Goal: Task Accomplishment & Management: Use online tool/utility

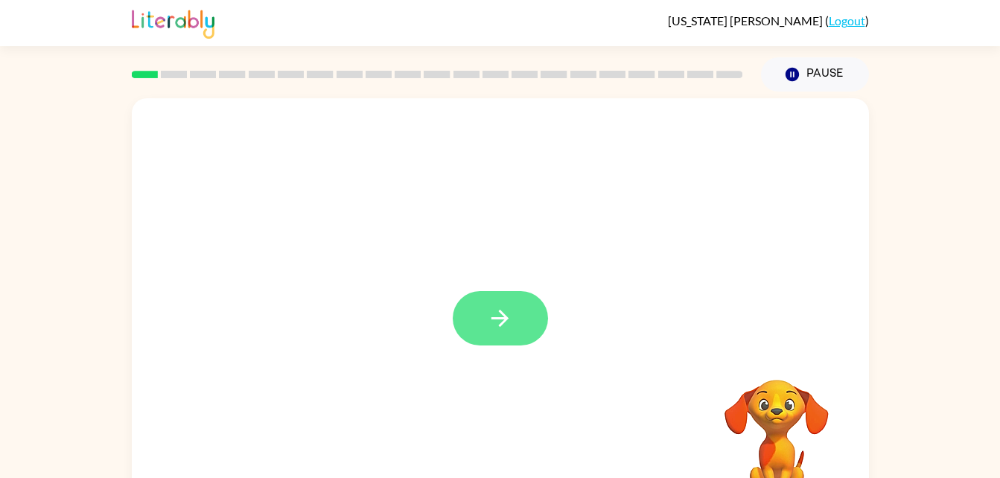
click at [529, 299] on button "button" at bounding box center [500, 318] width 95 height 54
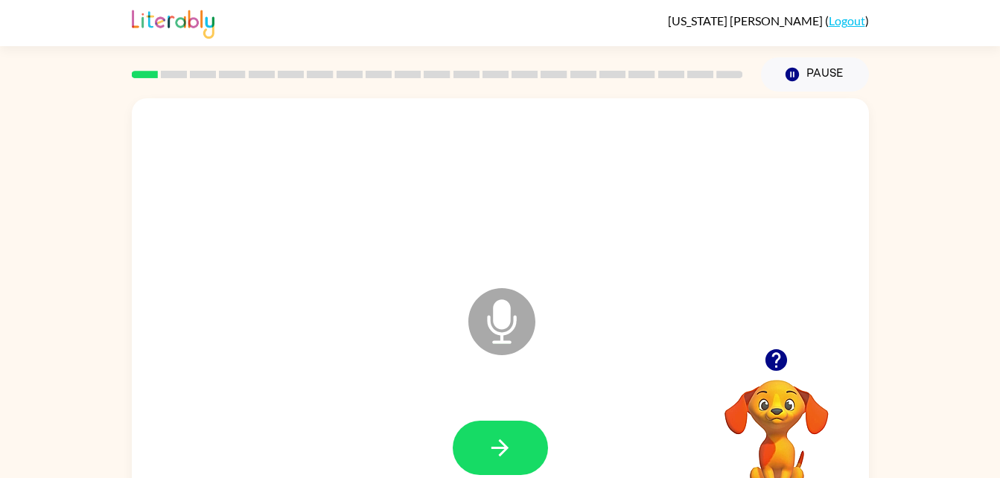
click at [500, 403] on div at bounding box center [500, 448] width 707 height 122
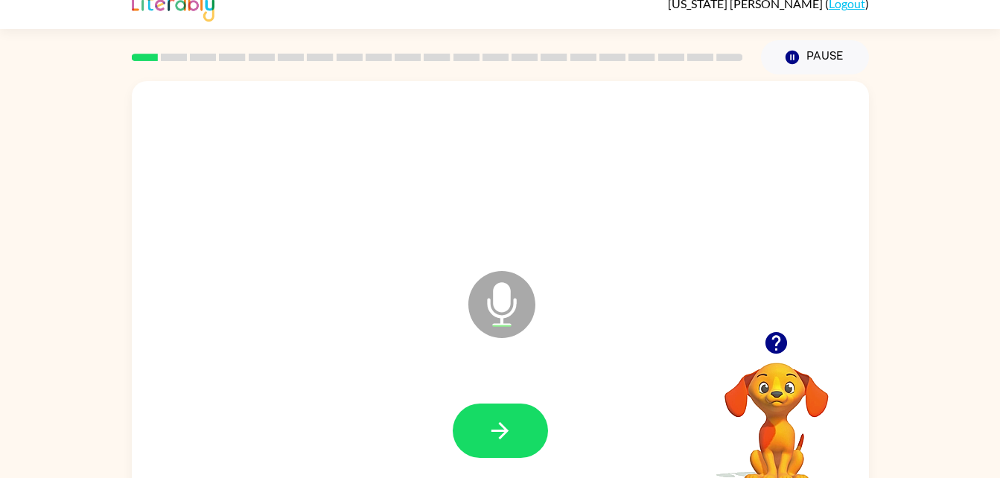
scroll to position [45, 0]
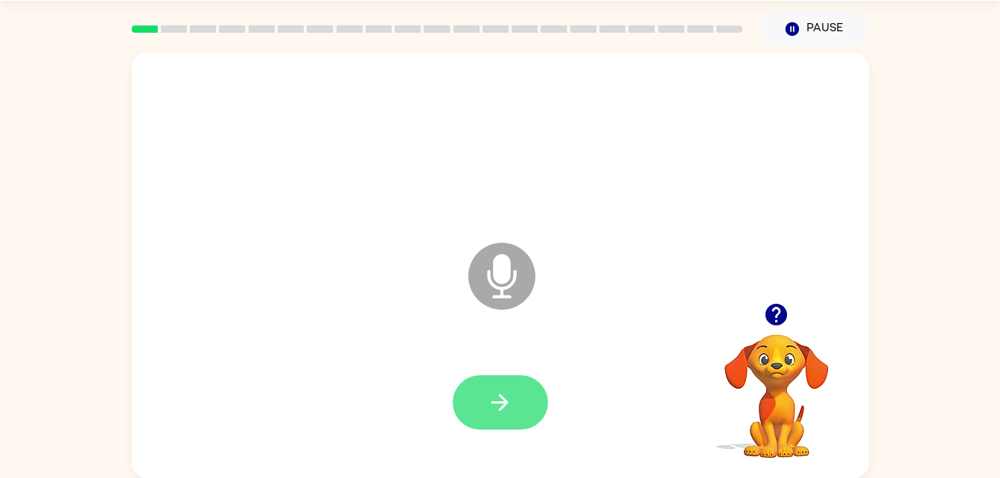
click at [539, 395] on button "button" at bounding box center [500, 402] width 95 height 54
click at [515, 412] on button "button" at bounding box center [500, 402] width 95 height 54
click at [503, 412] on icon "button" at bounding box center [500, 402] width 26 height 26
click at [497, 427] on button "button" at bounding box center [500, 402] width 95 height 54
click at [507, 379] on button "button" at bounding box center [500, 402] width 95 height 54
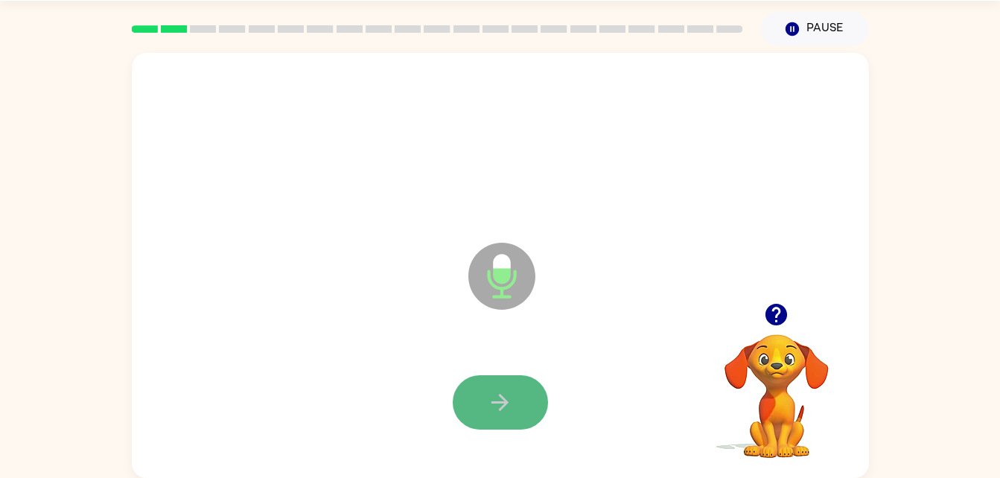
click at [520, 406] on button "button" at bounding box center [500, 402] width 95 height 54
drag, startPoint x: 522, startPoint y: 437, endPoint x: 530, endPoint y: 437, distance: 8.2
click at [530, 437] on div at bounding box center [500, 403] width 707 height 122
click at [499, 398] on icon "button" at bounding box center [500, 402] width 26 height 26
click at [497, 410] on icon "button" at bounding box center [500, 402] width 26 height 26
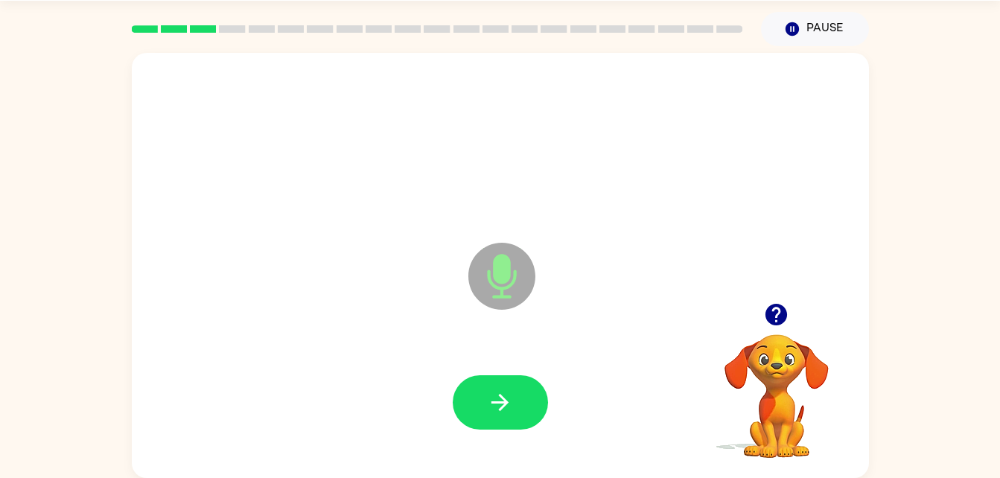
click at [780, 313] on icon "button" at bounding box center [776, 315] width 26 height 26
click at [494, 381] on button "button" at bounding box center [500, 402] width 95 height 54
click at [489, 404] on icon "button" at bounding box center [500, 402] width 26 height 26
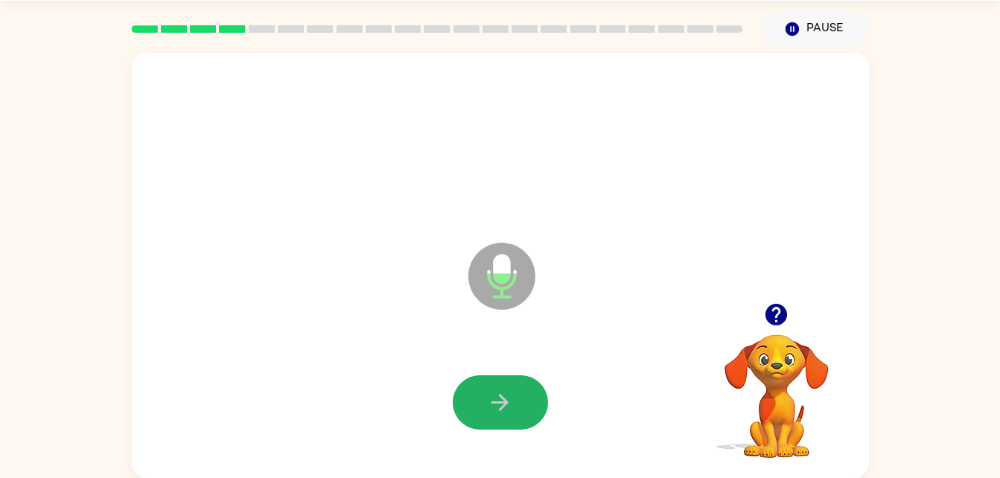
click at [489, 404] on icon "button" at bounding box center [500, 402] width 26 height 26
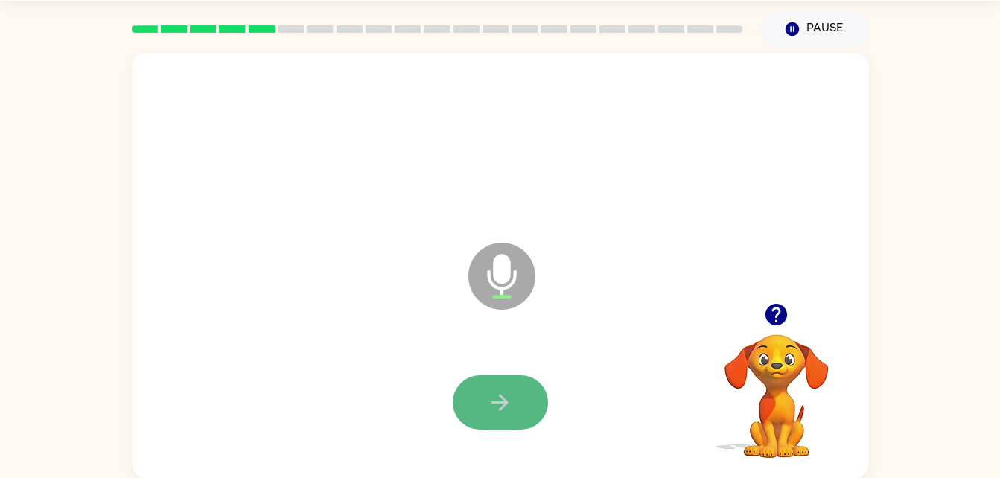
click at [514, 389] on button "button" at bounding box center [500, 402] width 95 height 54
drag, startPoint x: 464, startPoint y: 397, endPoint x: 409, endPoint y: 457, distance: 81.7
click at [409, 457] on div at bounding box center [500, 403] width 707 height 122
click at [511, 418] on button "button" at bounding box center [500, 402] width 95 height 54
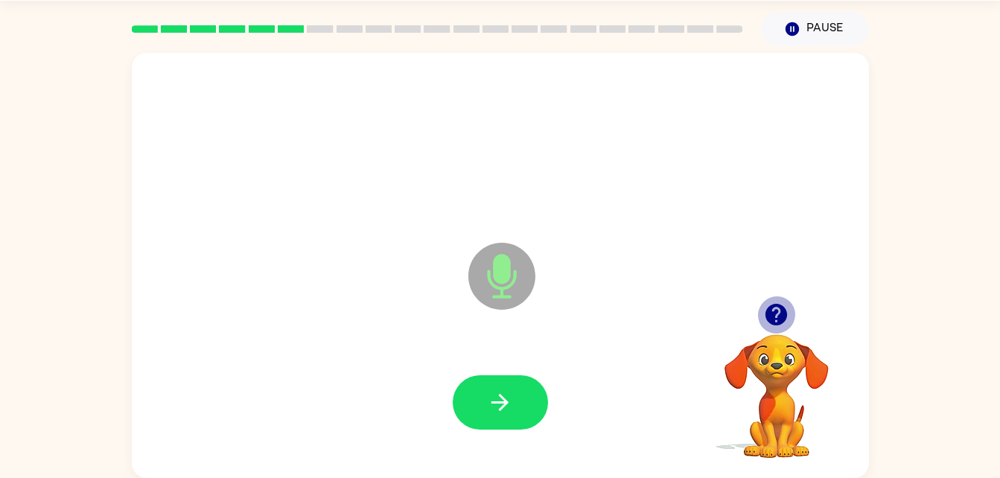
click at [762, 314] on button "button" at bounding box center [776, 315] width 38 height 38
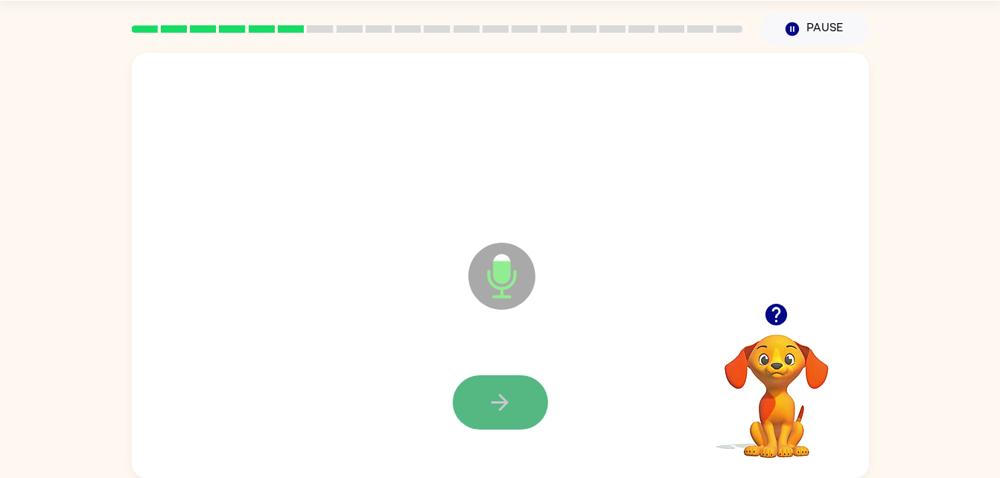
click at [523, 399] on button "button" at bounding box center [500, 402] width 95 height 54
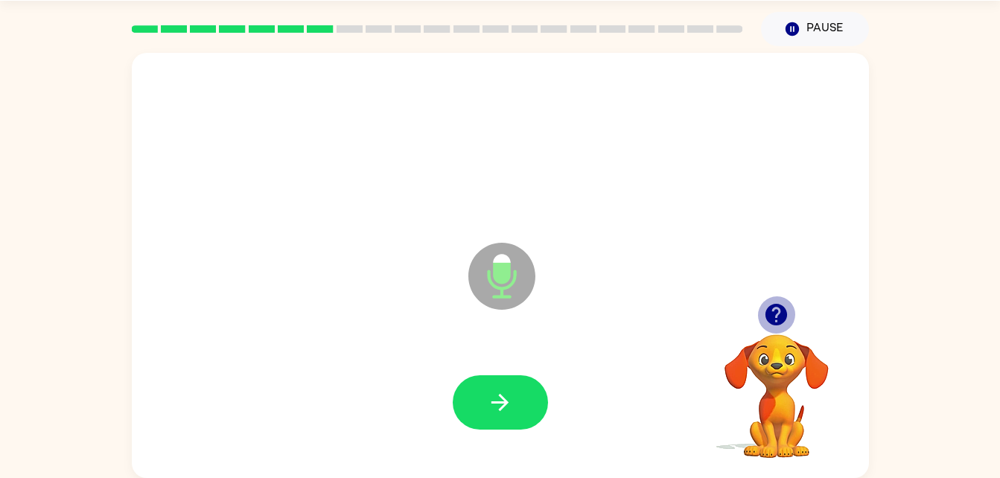
click at [775, 325] on icon "button" at bounding box center [776, 315] width 22 height 22
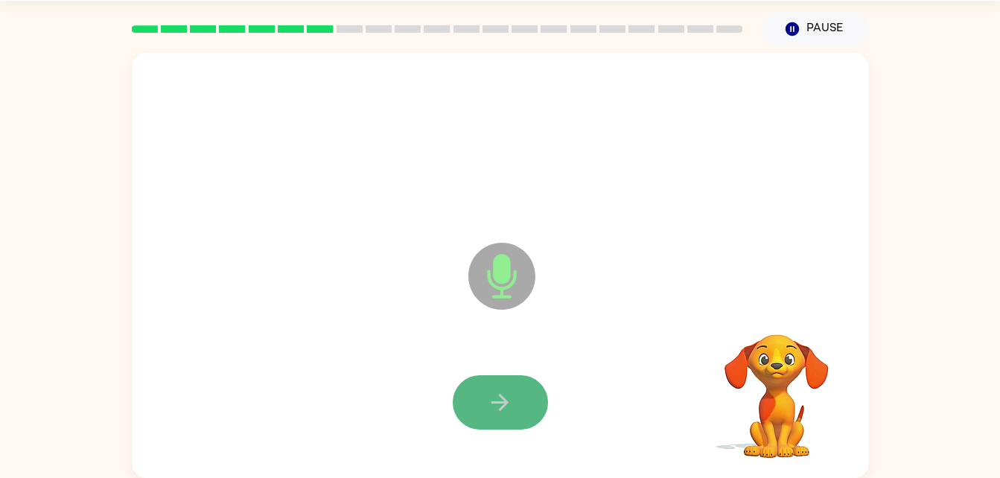
click at [537, 408] on button "button" at bounding box center [500, 402] width 95 height 54
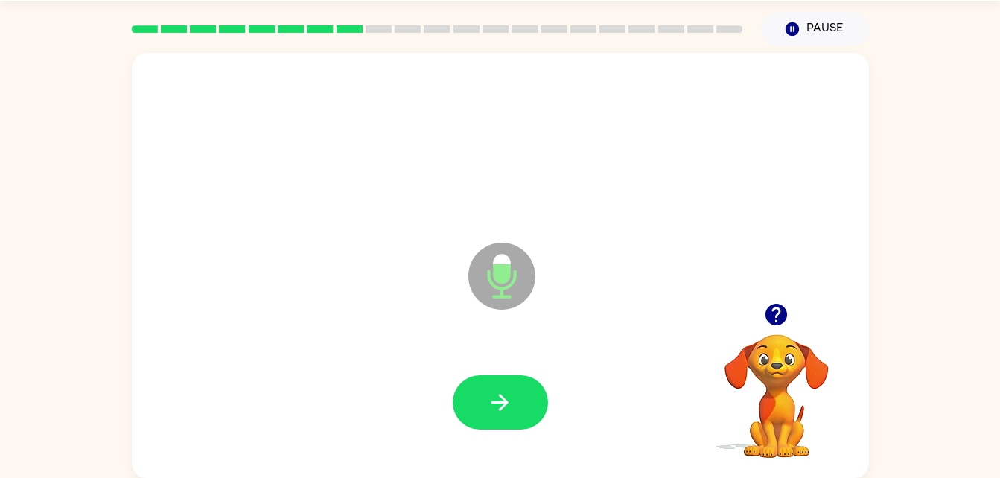
click at [649, 352] on div at bounding box center [500, 403] width 707 height 122
drag, startPoint x: 824, startPoint y: 238, endPoint x: 791, endPoint y: 256, distance: 37.3
click at [791, 256] on div "Microphone The Microphone is here when it is your turn to talk" at bounding box center [500, 265] width 737 height 425
drag, startPoint x: 791, startPoint y: 256, endPoint x: 778, endPoint y: 305, distance: 50.9
click at [778, 305] on icon "button" at bounding box center [776, 315] width 22 height 22
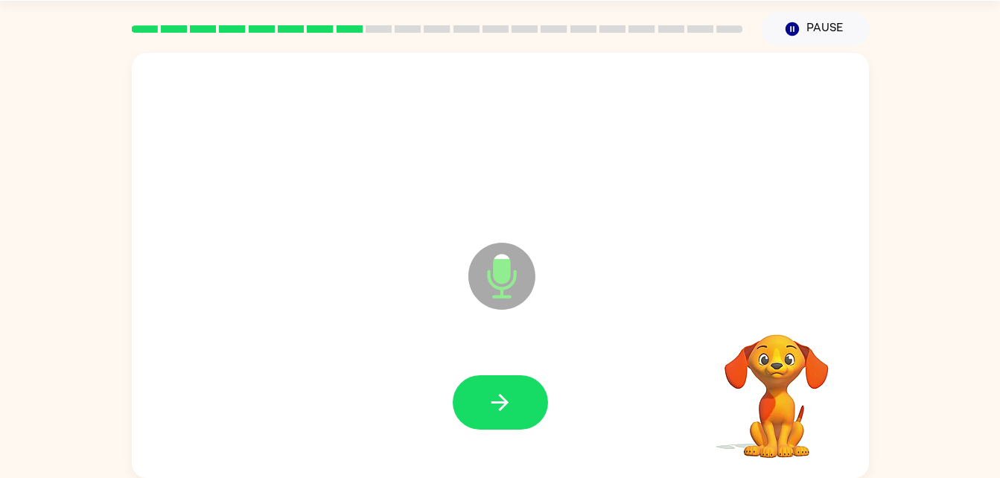
click at [4, 350] on div "Microphone The Microphone is here when it is your turn to talk Your browser mus…" at bounding box center [500, 262] width 1000 height 432
click at [497, 409] on icon "button" at bounding box center [500, 402] width 26 height 26
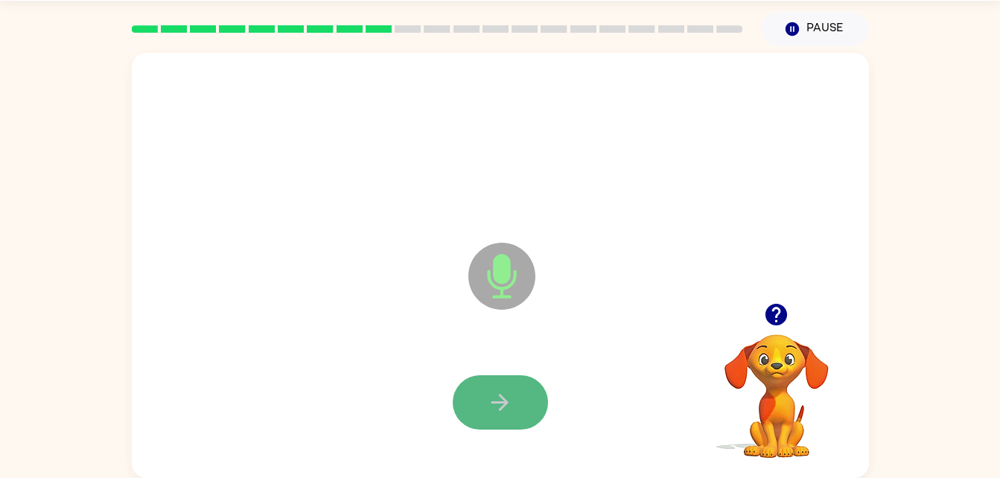
click at [478, 382] on button "button" at bounding box center [500, 402] width 95 height 54
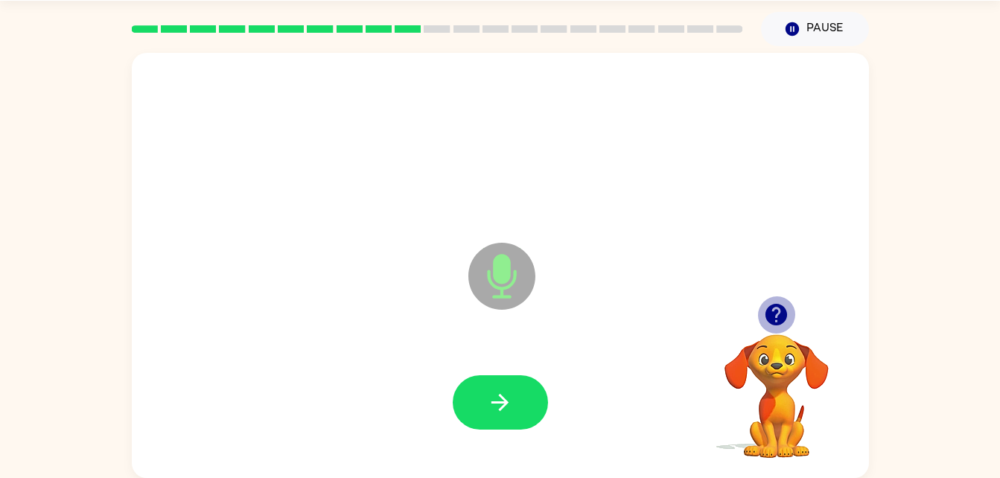
click at [794, 308] on button "button" at bounding box center [776, 315] width 38 height 38
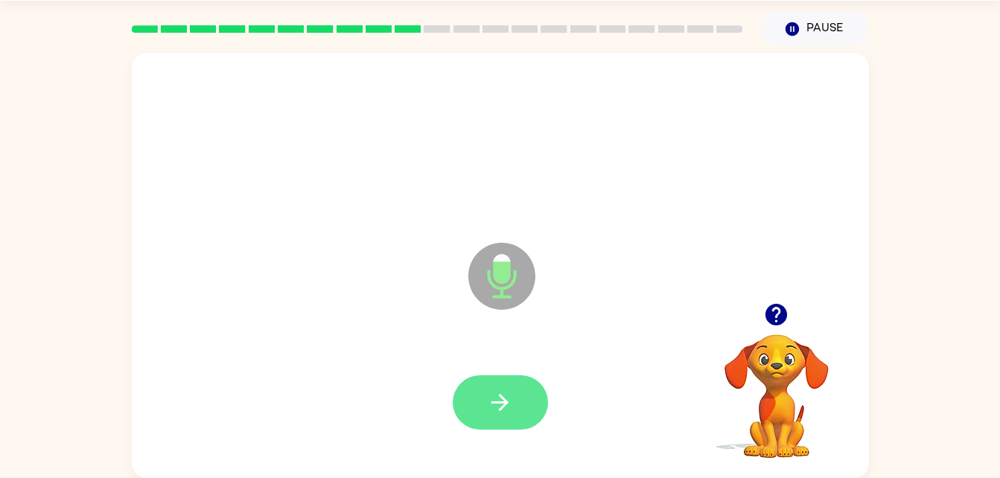
click at [511, 414] on icon "button" at bounding box center [500, 402] width 26 height 26
click at [770, 320] on icon "button" at bounding box center [776, 315] width 22 height 22
click at [514, 389] on button "button" at bounding box center [500, 402] width 95 height 54
click at [514, 404] on button "button" at bounding box center [500, 402] width 95 height 54
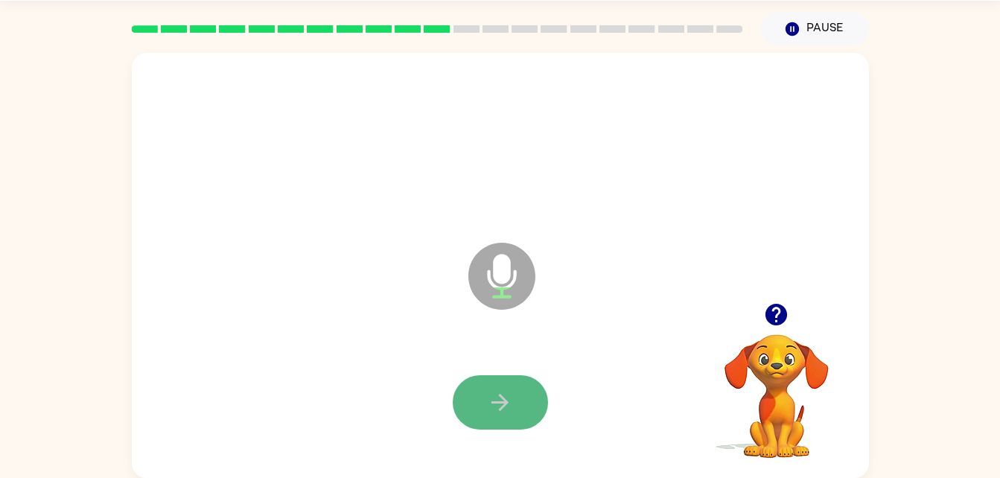
click at [518, 406] on button "button" at bounding box center [500, 402] width 95 height 54
click at [500, 404] on icon "button" at bounding box center [500, 402] width 26 height 26
click at [750, 336] on video "Your browser must support playing .mp4 files to use Literably. Please try using…" at bounding box center [776, 385] width 149 height 149
click at [793, 322] on button "button" at bounding box center [776, 315] width 38 height 38
click at [494, 393] on icon "button" at bounding box center [500, 402] width 26 height 26
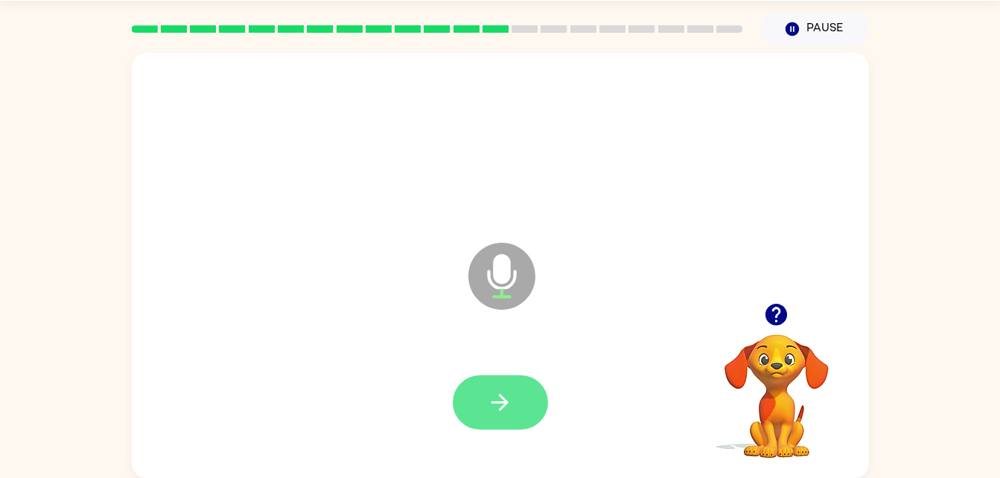
click at [500, 420] on button "button" at bounding box center [500, 402] width 95 height 54
drag, startPoint x: 554, startPoint y: 515, endPoint x: 520, endPoint y: 516, distance: 33.5
click at [520, 477] on html "[US_STATE][PERSON_NAME] ( Logout ) Pause Pause Microphone The Microphone is her…" at bounding box center [500, 216] width 1000 height 523
click at [492, 163] on div "Microphone The Microphone is here when it is your turn to talk" at bounding box center [500, 265] width 737 height 425
click at [511, 437] on div at bounding box center [500, 403] width 707 height 122
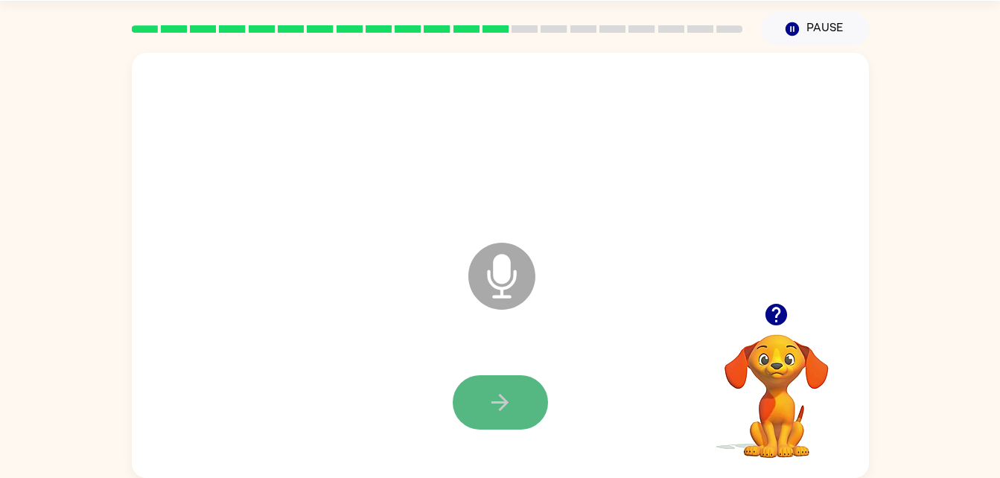
click at [490, 419] on button "button" at bounding box center [500, 402] width 95 height 54
click at [491, 380] on button "button" at bounding box center [500, 402] width 95 height 54
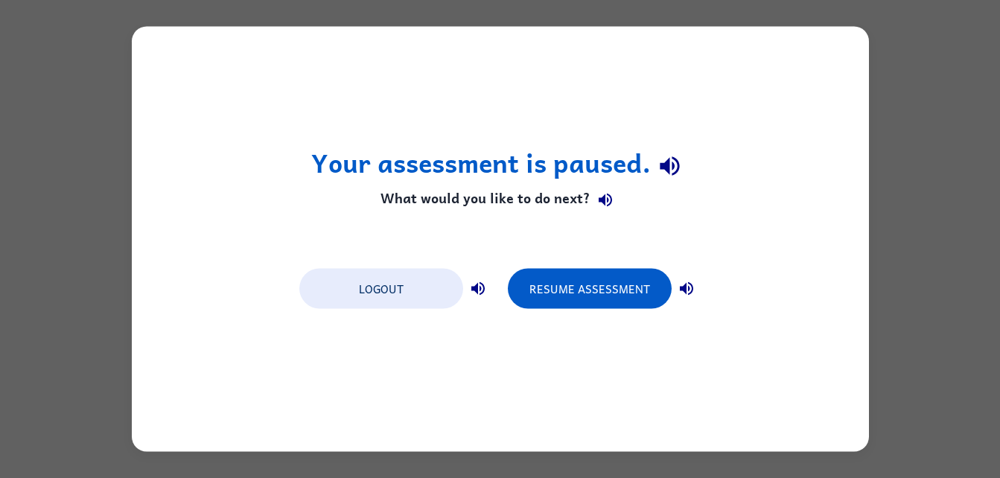
scroll to position [0, 0]
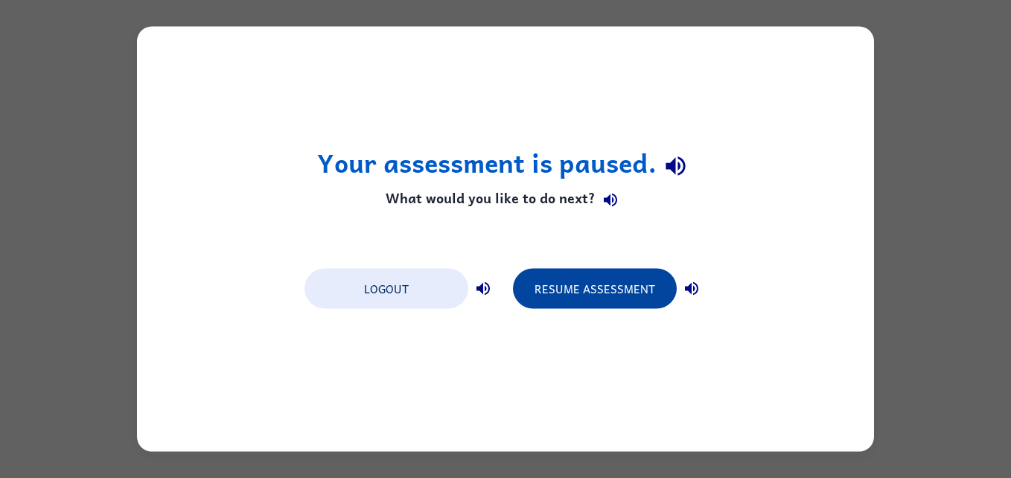
click at [597, 286] on button "Resume Assessment" at bounding box center [595, 289] width 164 height 40
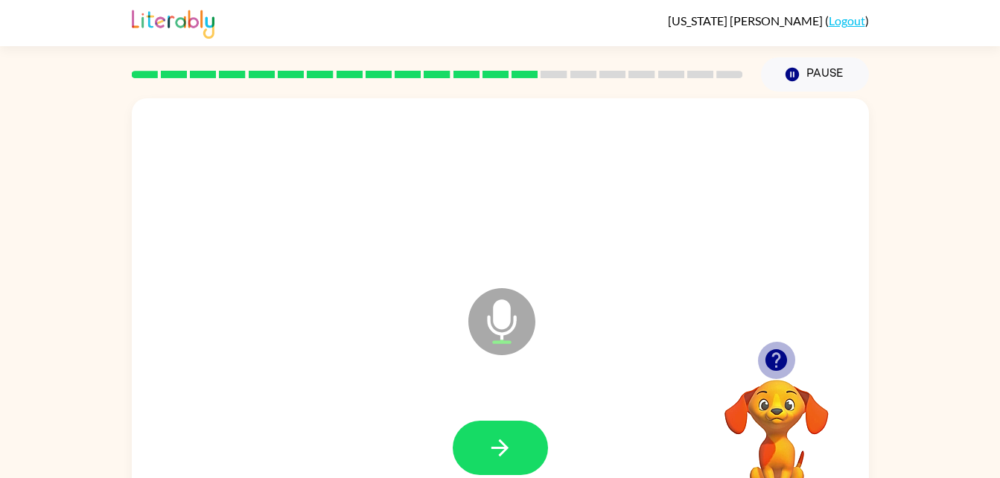
click at [780, 358] on icon "button" at bounding box center [776, 360] width 26 height 26
click at [315, 395] on div at bounding box center [500, 448] width 707 height 122
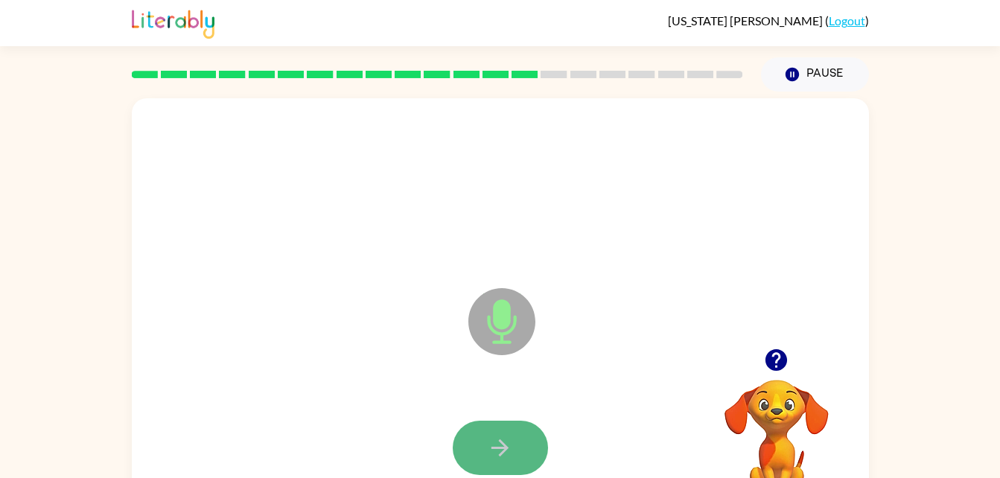
click at [500, 442] on icon "button" at bounding box center [499, 447] width 17 height 17
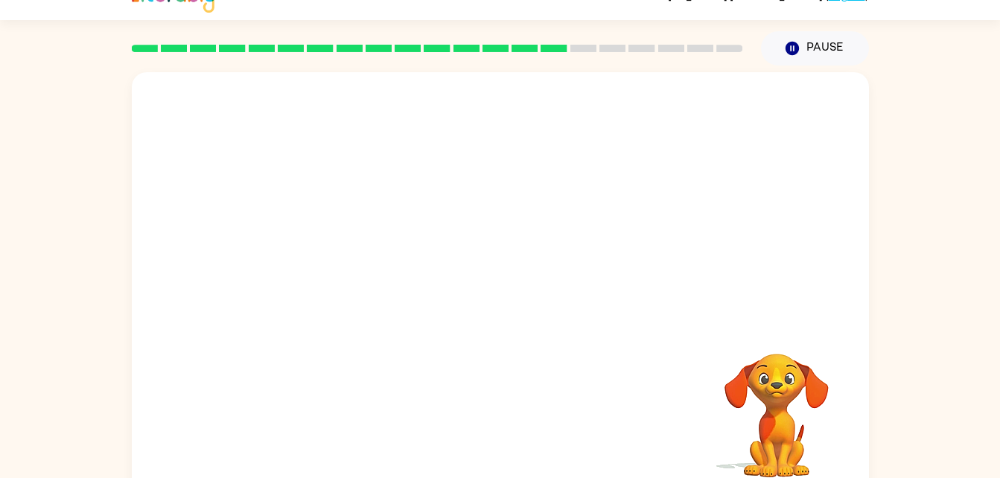
scroll to position [42, 0]
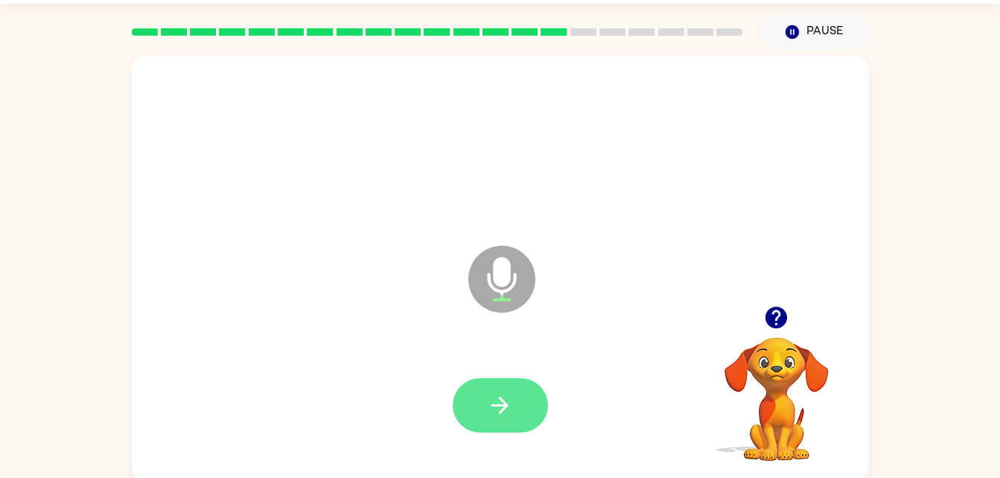
click at [472, 403] on button "button" at bounding box center [500, 405] width 95 height 54
click at [496, 403] on icon "button" at bounding box center [500, 405] width 26 height 26
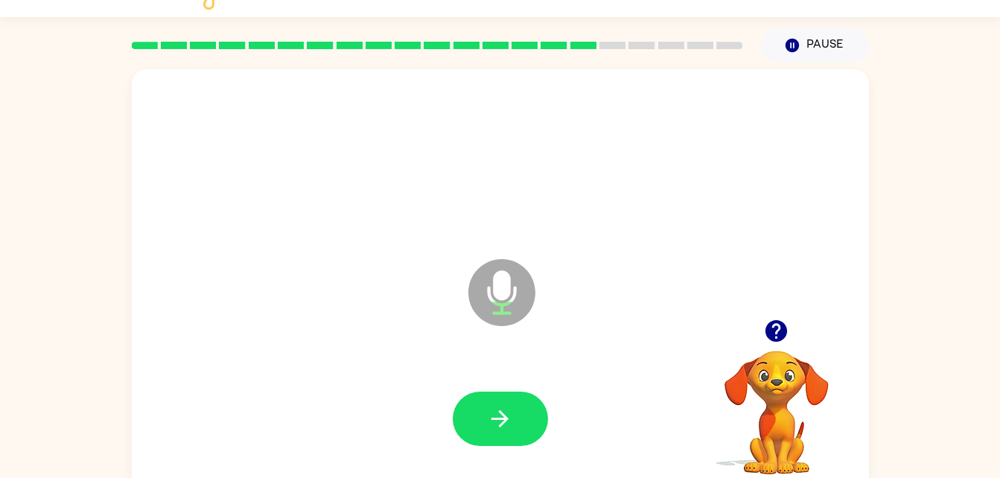
scroll to position [28, 0]
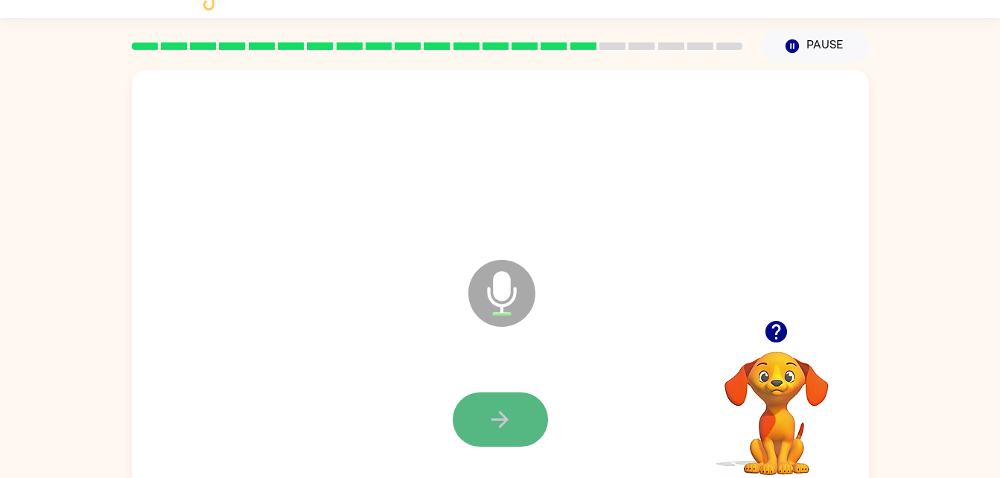
click at [532, 440] on button "button" at bounding box center [500, 419] width 95 height 54
click at [520, 408] on button "button" at bounding box center [500, 419] width 95 height 54
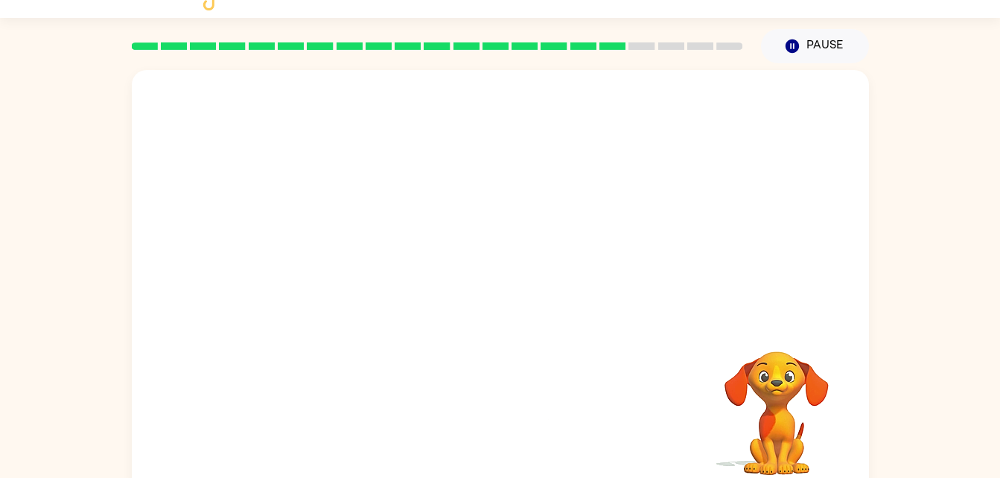
click at [520, 408] on div "Your browser must support playing .mp4 files to use Literably. Please try using…" at bounding box center [500, 282] width 737 height 425
click at [540, 373] on div at bounding box center [500, 420] width 707 height 122
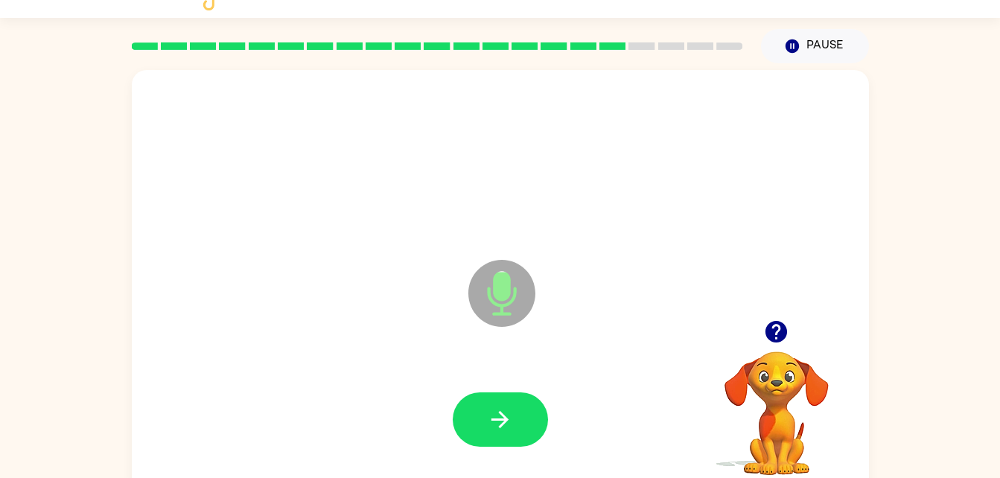
click at [529, 369] on div at bounding box center [500, 420] width 707 height 122
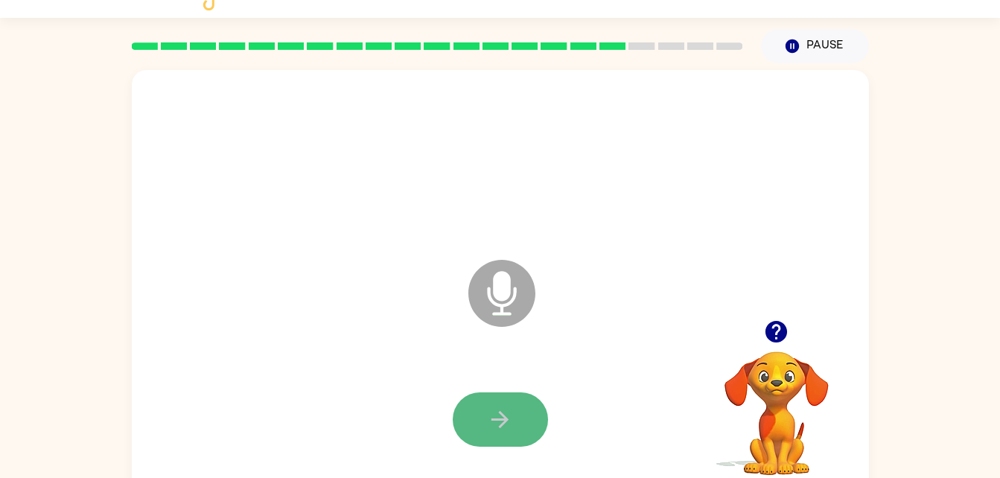
click at [526, 422] on button "button" at bounding box center [500, 419] width 95 height 54
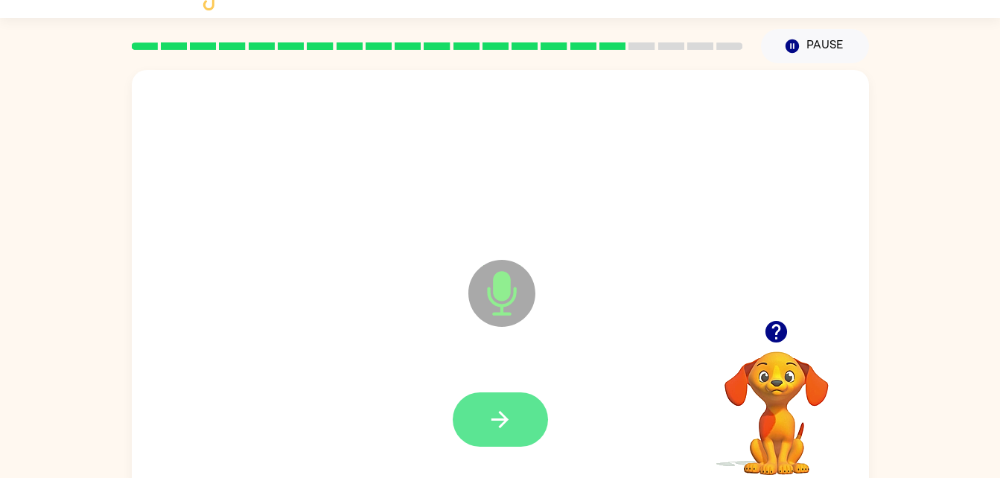
click at [522, 418] on button "button" at bounding box center [500, 419] width 95 height 54
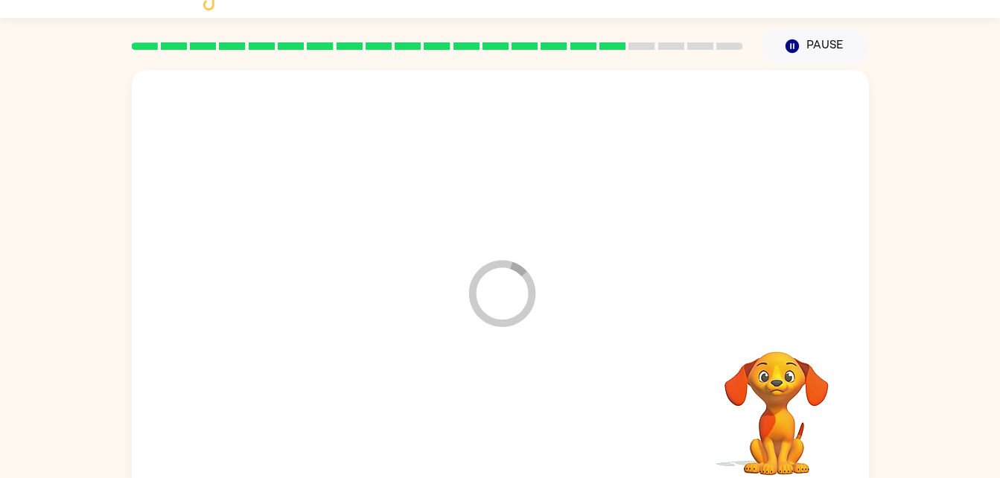
click at [548, 320] on div "Loader Your response is being sent to our graders" at bounding box center [500, 282] width 737 height 425
click at [512, 319] on icon at bounding box center [501, 293] width 67 height 67
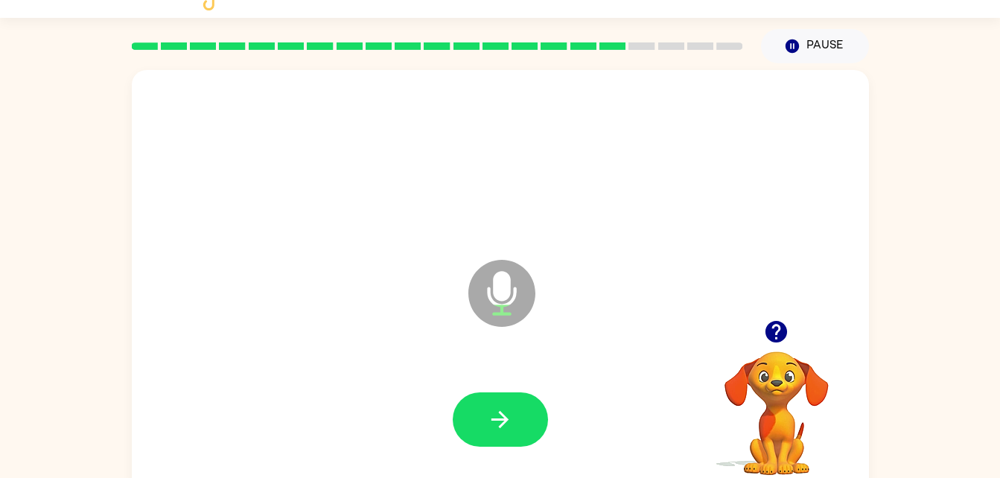
click at [535, 395] on div at bounding box center [500, 419] width 95 height 54
click at [521, 409] on button "button" at bounding box center [500, 419] width 95 height 54
click at [351, 465] on div at bounding box center [500, 420] width 707 height 122
click at [511, 449] on div at bounding box center [500, 420] width 707 height 122
click at [506, 407] on icon "button" at bounding box center [500, 420] width 26 height 26
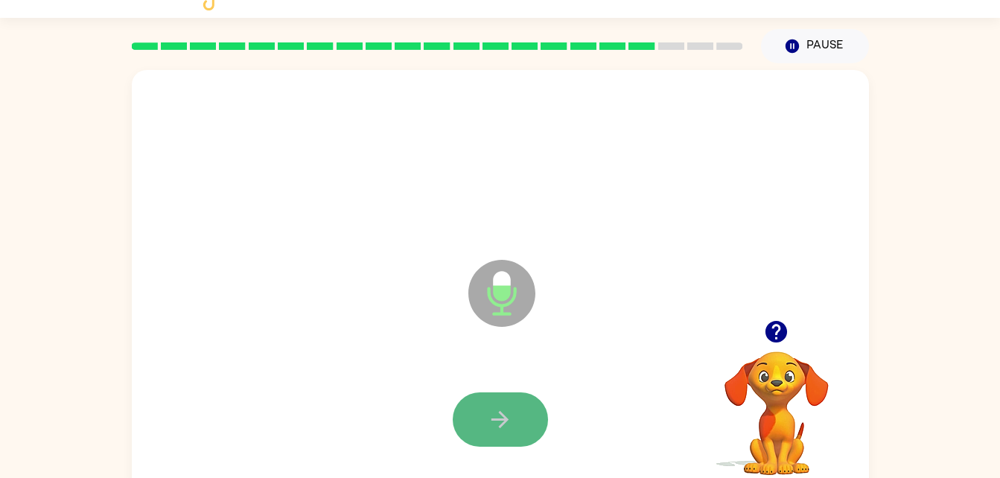
click at [506, 418] on icon "button" at bounding box center [499, 419] width 17 height 17
click at [543, 418] on button "button" at bounding box center [500, 419] width 95 height 54
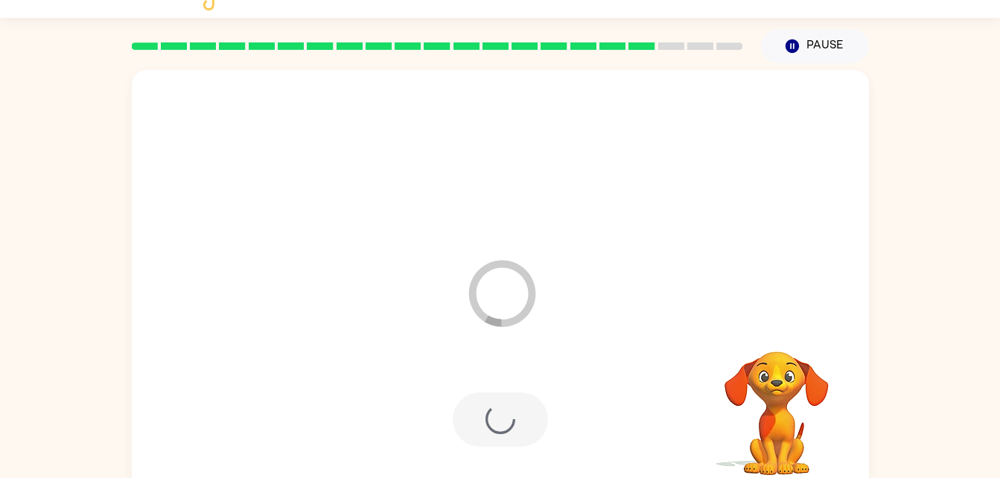
drag, startPoint x: 543, startPoint y: 418, endPoint x: 36, endPoint y: 458, distance: 507.8
drag, startPoint x: 36, startPoint y: 458, endPoint x: 764, endPoint y: 246, distance: 757.7
click at [764, 246] on div "Loader Your response is being sent to our graders" at bounding box center [465, 256] width 636 height 54
click at [809, 51] on button "Pause Pause" at bounding box center [815, 46] width 108 height 34
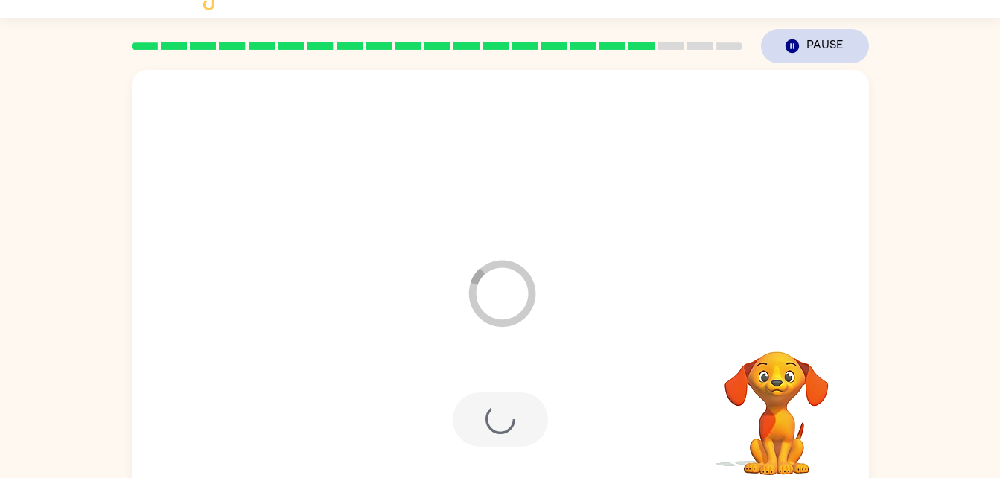
scroll to position [0, 0]
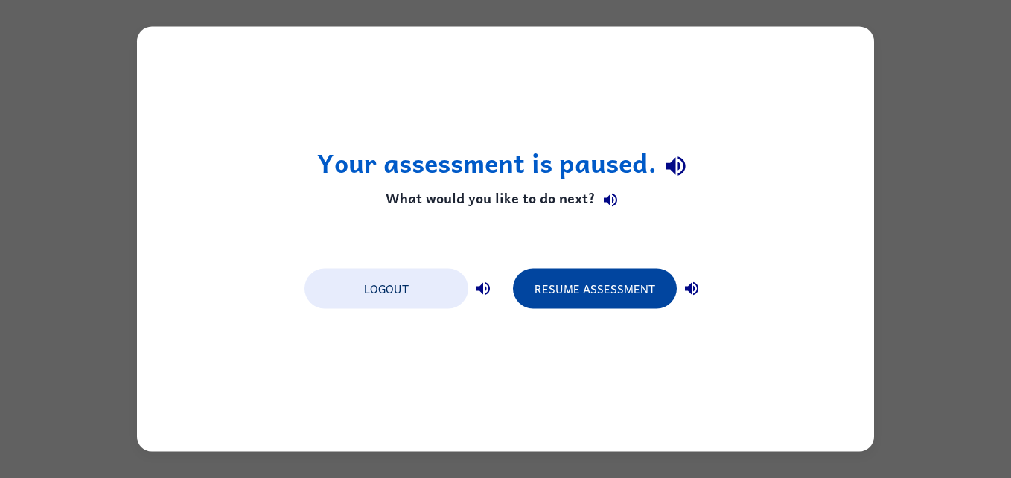
click at [558, 285] on button "Resume Assessment" at bounding box center [595, 289] width 164 height 40
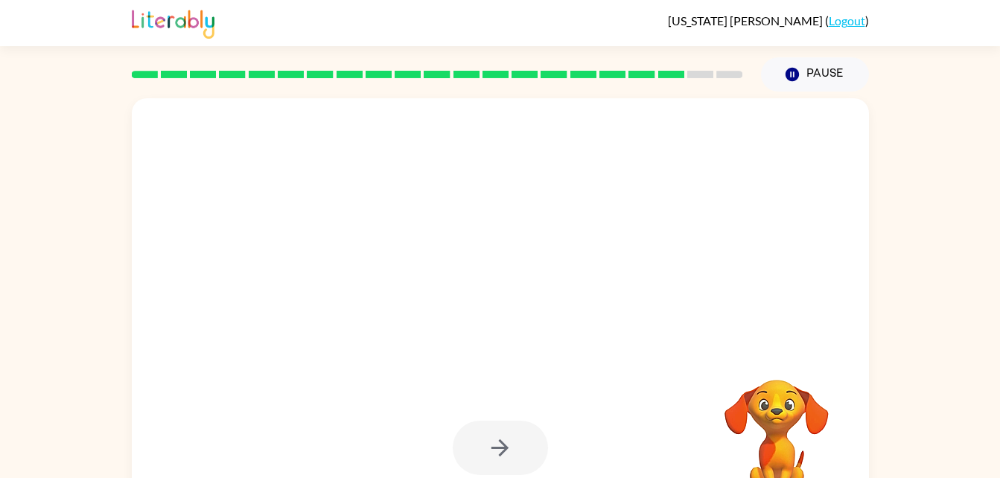
click at [558, 285] on div at bounding box center [465, 285] width 636 height 54
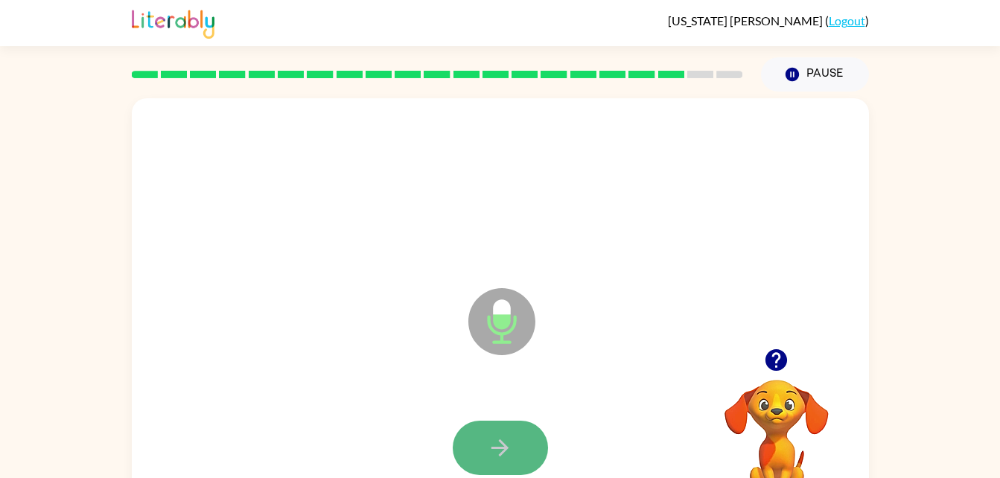
click at [524, 424] on button "button" at bounding box center [500, 448] width 95 height 54
click at [516, 437] on button "button" at bounding box center [500, 448] width 95 height 54
click at [509, 455] on icon "button" at bounding box center [500, 448] width 26 height 26
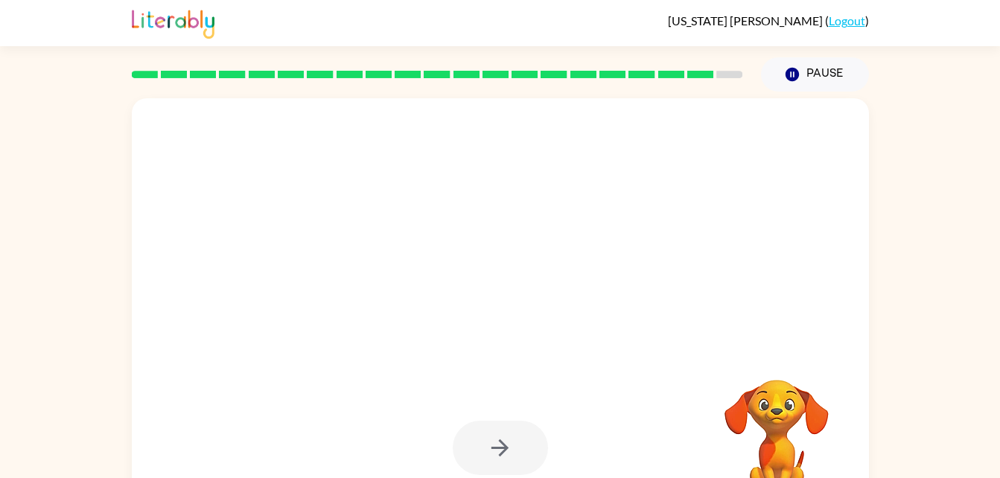
click at [499, 456] on div at bounding box center [500, 448] width 95 height 54
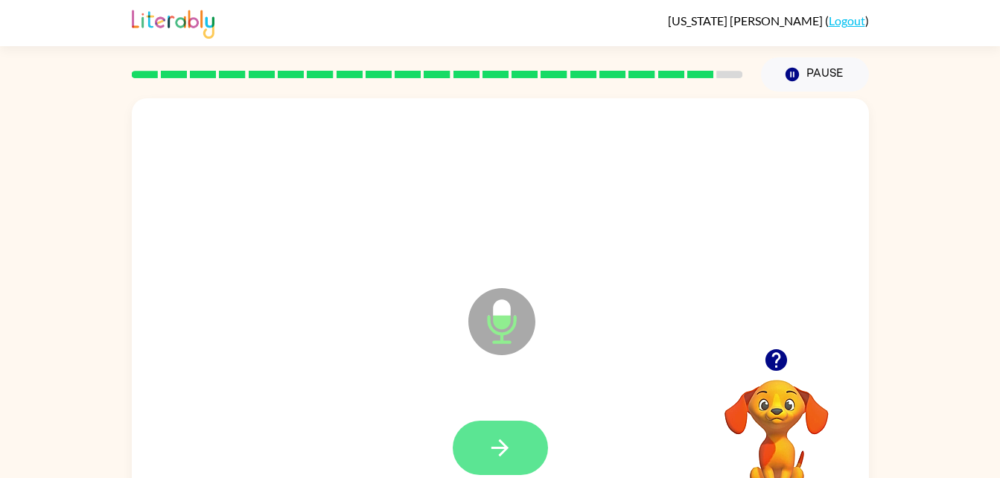
click at [513, 447] on button "button" at bounding box center [500, 448] width 95 height 54
